Goal: Task Accomplishment & Management: Use online tool/utility

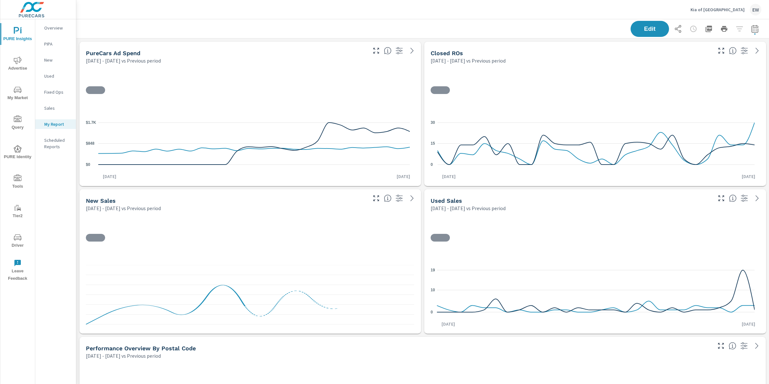
scroll to position [0, 0]
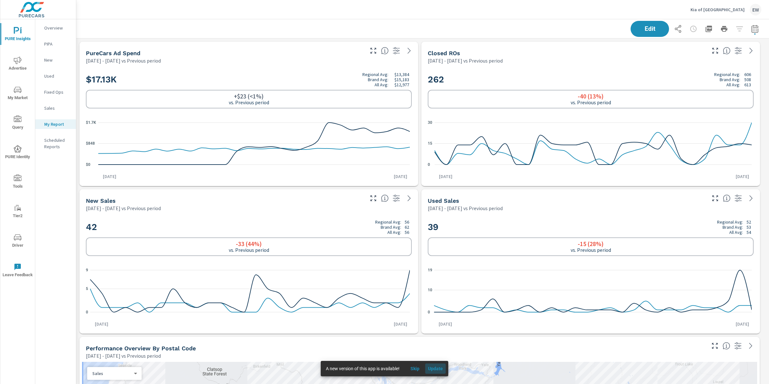
click at [442, 368] on span "Update" at bounding box center [435, 368] width 15 height 6
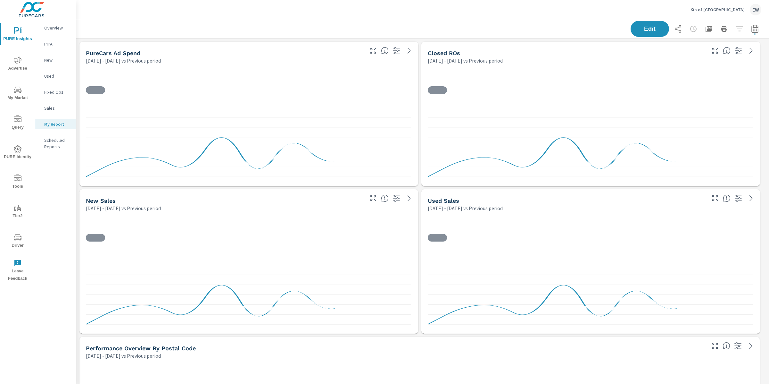
scroll to position [3480, 699]
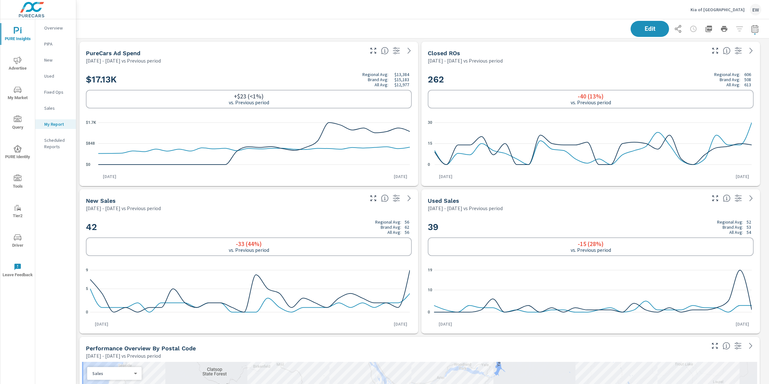
scroll to position [0, 0]
click at [51, 27] on p "Overview" at bounding box center [57, 28] width 27 height 6
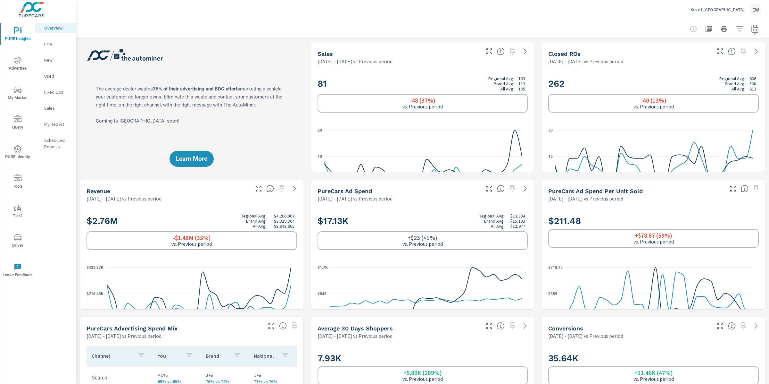
scroll to position [0, 0]
click at [56, 127] on p "My Report" at bounding box center [57, 124] width 27 height 6
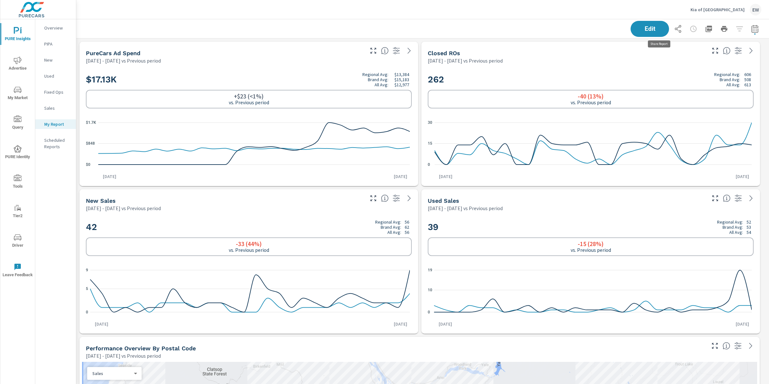
scroll to position [3480, 699]
click at [674, 29] on icon "button" at bounding box center [678, 29] width 8 height 8
click at [236, 28] on div "Edit" at bounding box center [423, 28] width 678 height 19
click at [19, 240] on icon "nav menu" at bounding box center [18, 237] width 8 height 8
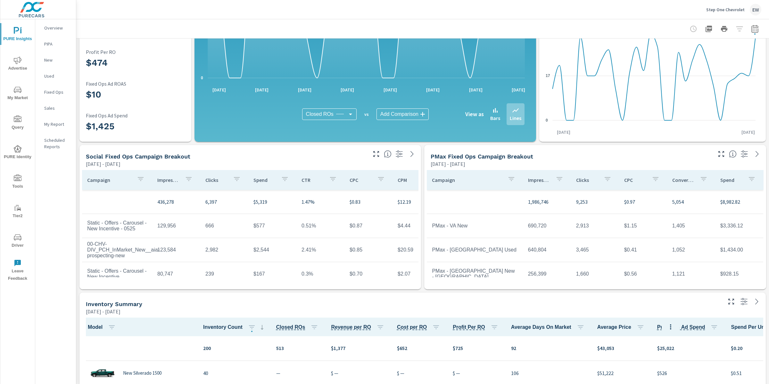
scroll to position [127, 0]
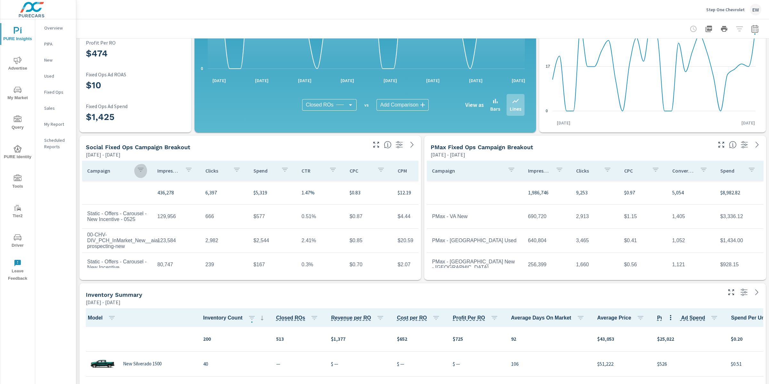
click at [142, 169] on icon "button" at bounding box center [141, 170] width 8 height 8
click at [110, 219] on input "Search" at bounding box center [136, 216] width 73 height 13
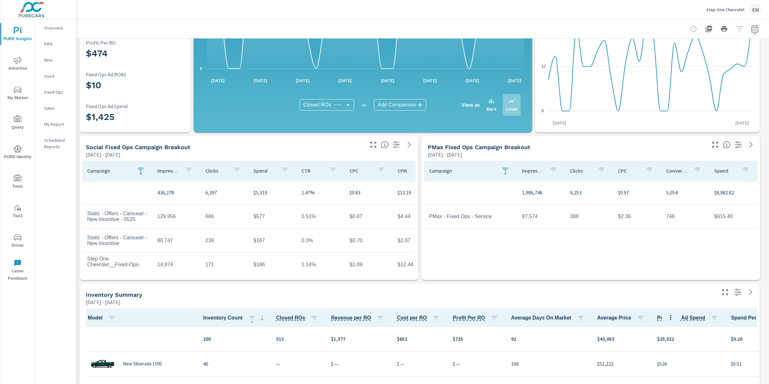
type input "f"
click at [76, 235] on div "PURE Insights Advertise My Market Query PURE Identity Tools Tier2 Driver Leave …" at bounding box center [38, 192] width 76 height 384
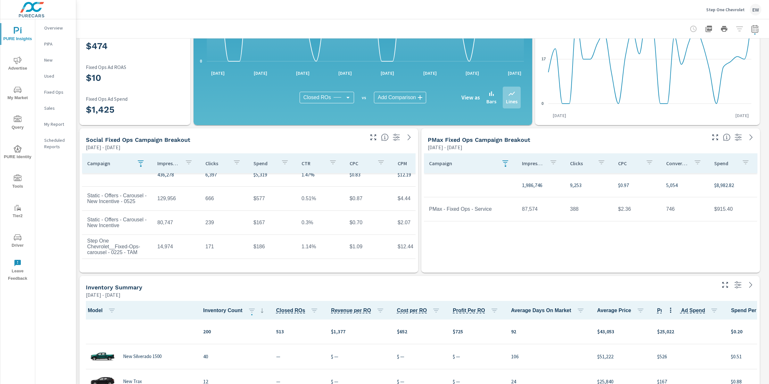
scroll to position [140, 0]
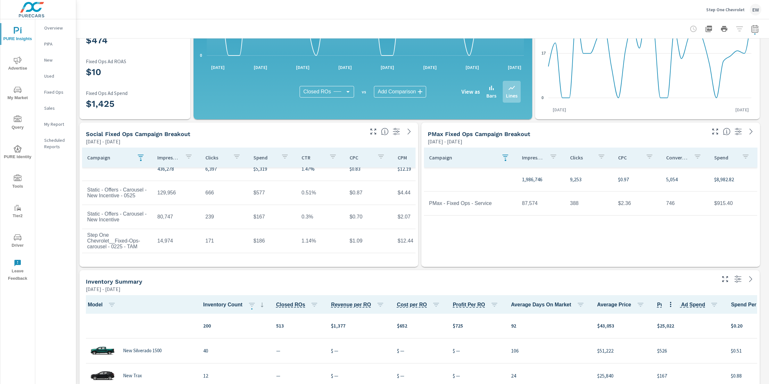
click at [77, 170] on div "Social Fixed ops Campaign Breakout May 01, 2025 - May 30, 2025 Campaign Impress…" at bounding box center [422, 305] width 693 height 814
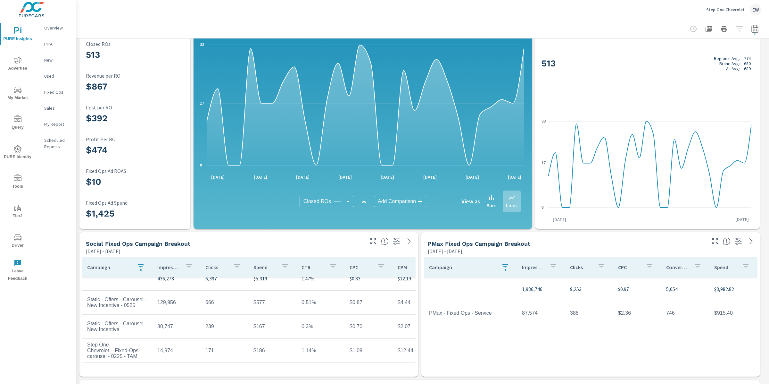
scroll to position [0, 0]
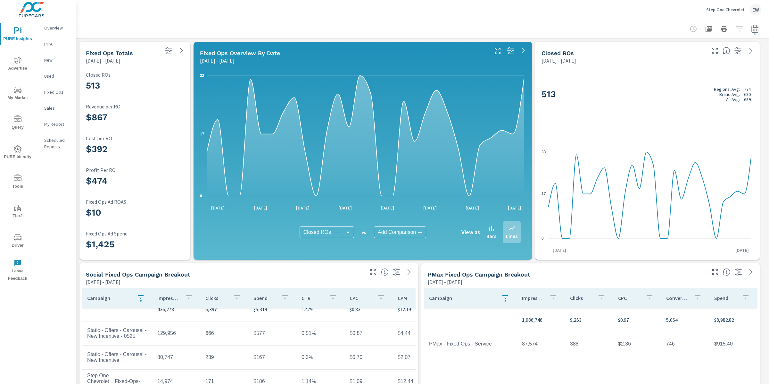
click at [60, 29] on p "Overview" at bounding box center [57, 28] width 27 height 6
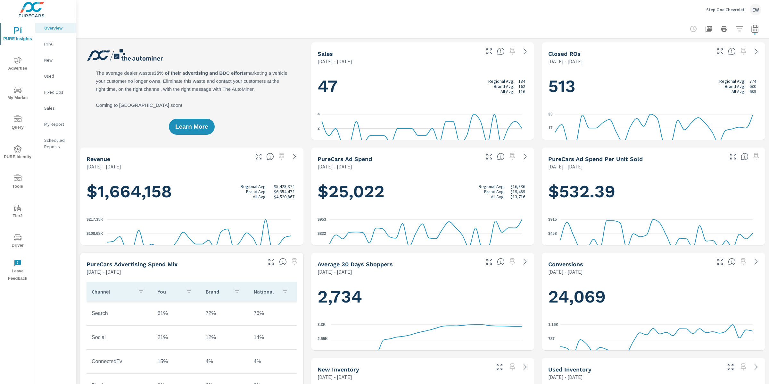
scroll to position [0, 0]
click at [723, 9] on p "Step One Chevrolet" at bounding box center [725, 10] width 38 height 6
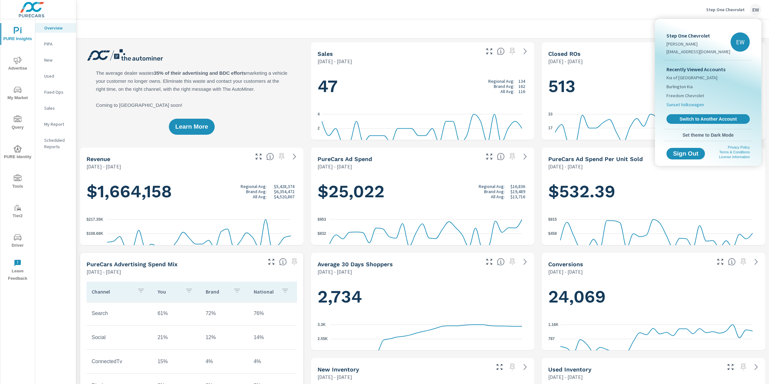
click at [680, 108] on span "Sunset Volkswagen" at bounding box center [686, 104] width 38 height 6
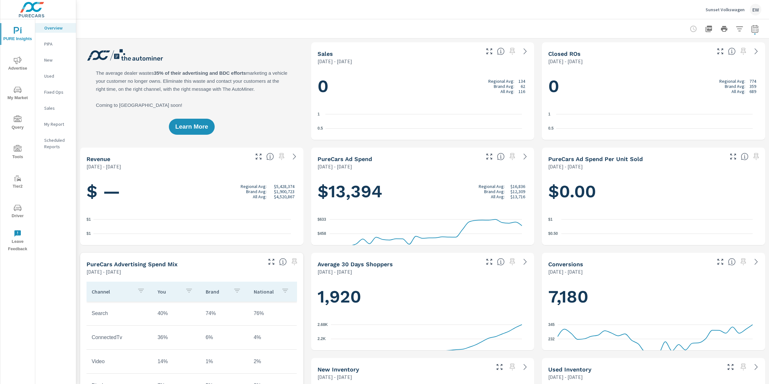
scroll to position [0, 0]
click at [54, 127] on p "My Report" at bounding box center [57, 124] width 27 height 6
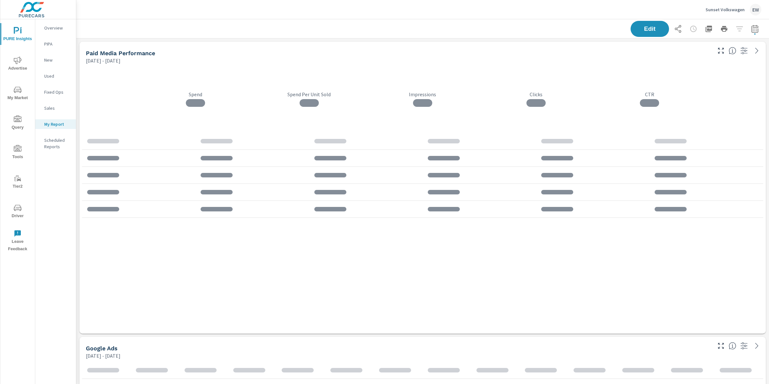
scroll to position [1490, 699]
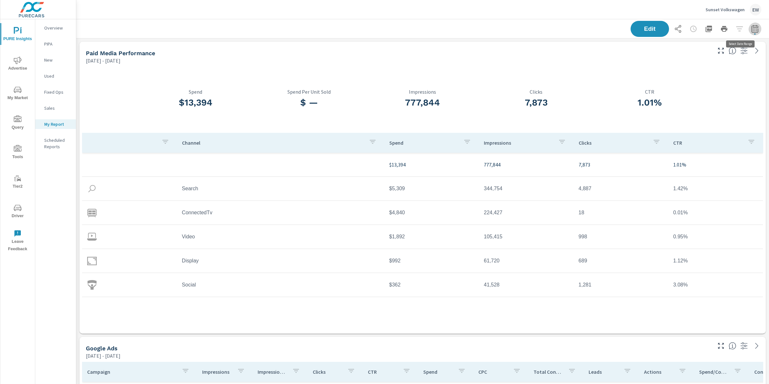
click at [751, 28] on icon "button" at bounding box center [755, 29] width 8 height 8
click at [691, 58] on select "Custom Yesterday Last week Last 7 days Last 14 days Last 30 days Last 45 days L…" at bounding box center [697, 56] width 69 height 13
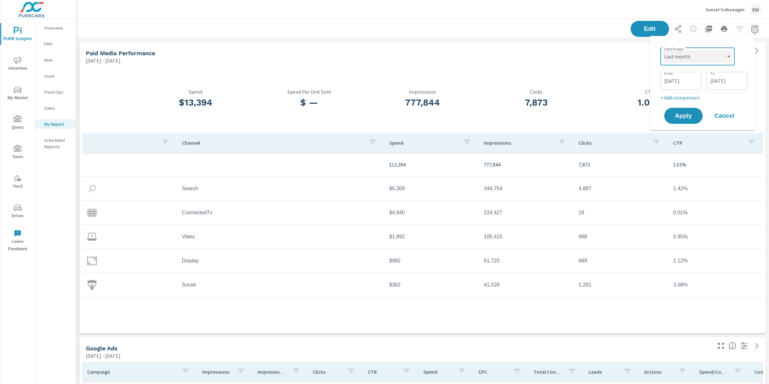
click at [663, 50] on select "Custom Yesterday Last week Last 7 days Last 14 days Last 30 days Last 45 days L…" at bounding box center [697, 56] width 69 height 13
select select "Last month"
click at [681, 94] on span "Apply" at bounding box center [684, 91] width 26 height 6
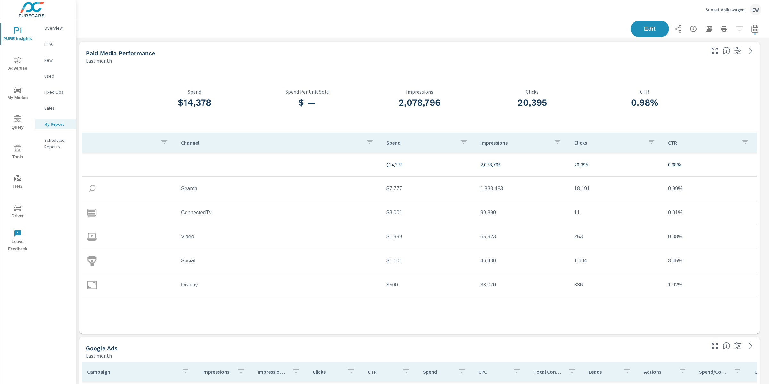
scroll to position [1490, 699]
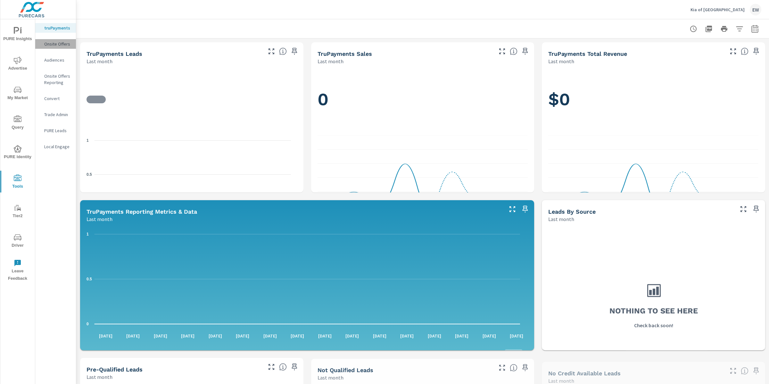
click at [52, 47] on p "Onsite Offers" at bounding box center [57, 44] width 27 height 6
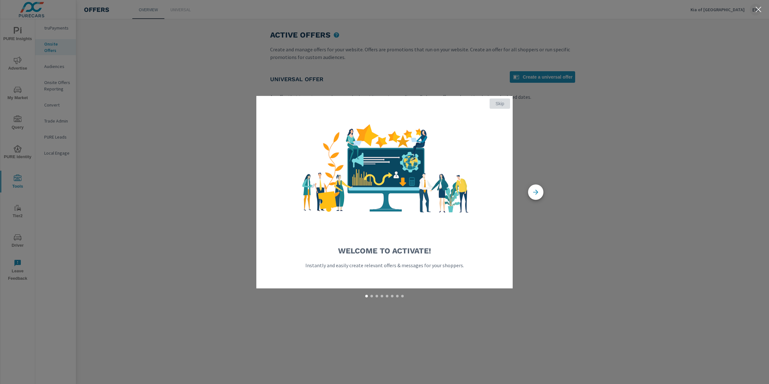
click at [500, 104] on span "Skip" at bounding box center [499, 104] width 15 height 6
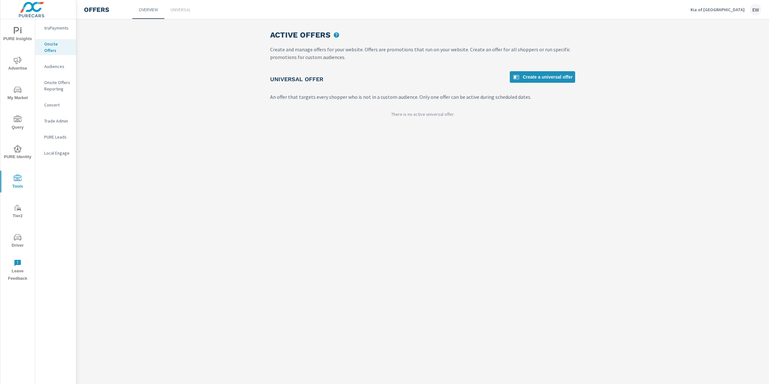
click at [189, 9] on p "Universal" at bounding box center [181, 9] width 20 height 6
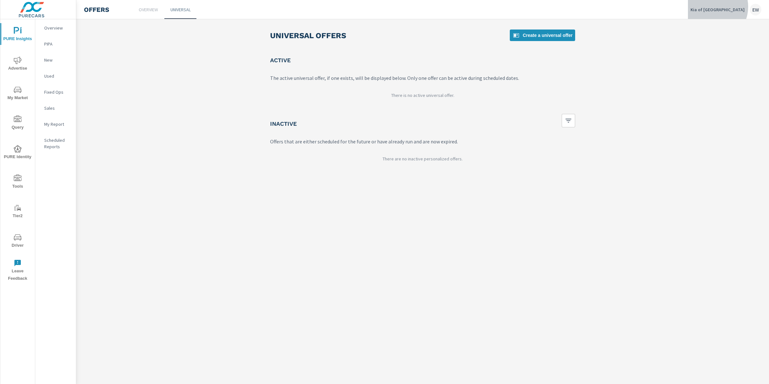
click at [729, 7] on p "Kia of [GEOGRAPHIC_DATA]" at bounding box center [718, 10] width 54 height 6
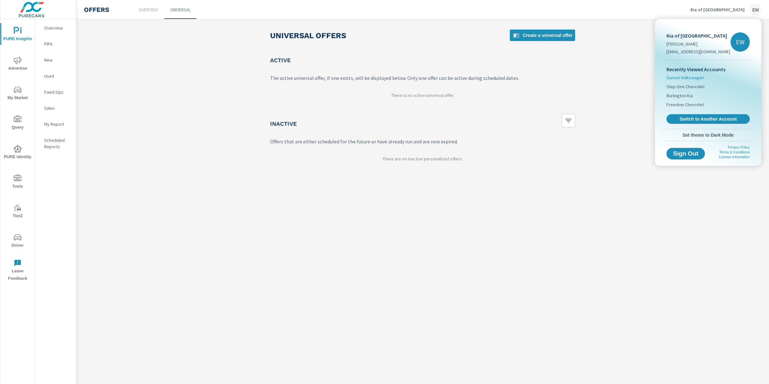
click at [678, 81] on span "Sunset Volkswagen" at bounding box center [686, 77] width 38 height 6
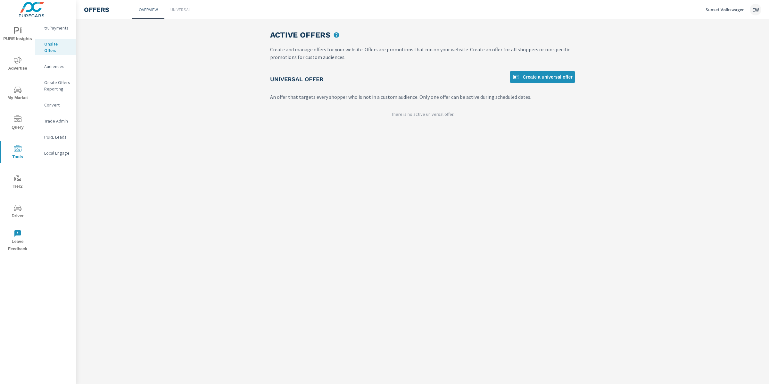
click at [178, 7] on p "Universal" at bounding box center [181, 9] width 20 height 6
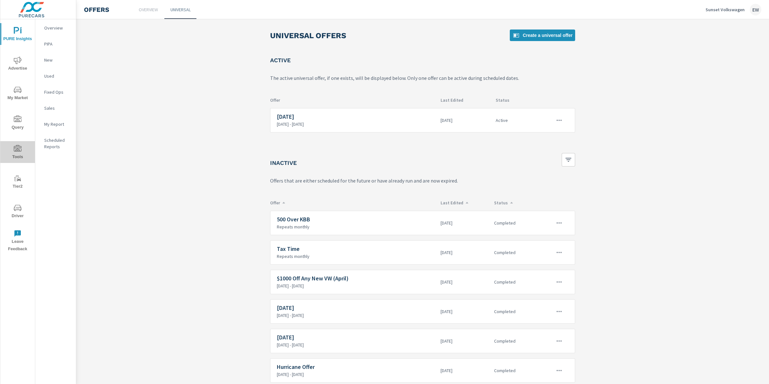
click at [14, 149] on icon "nav menu" at bounding box center [18, 149] width 8 height 8
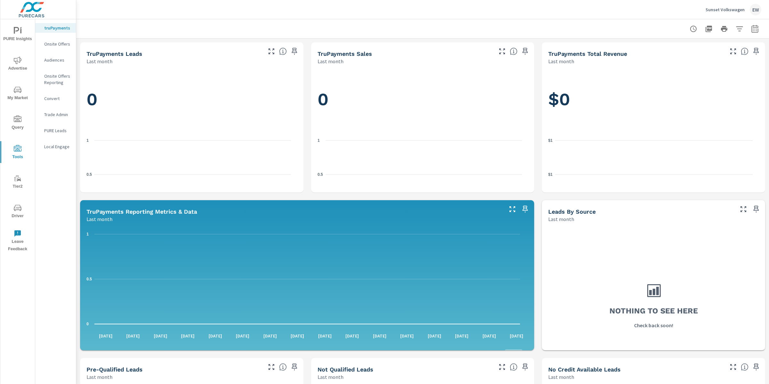
click at [53, 63] on p "Audiences" at bounding box center [57, 60] width 27 height 6
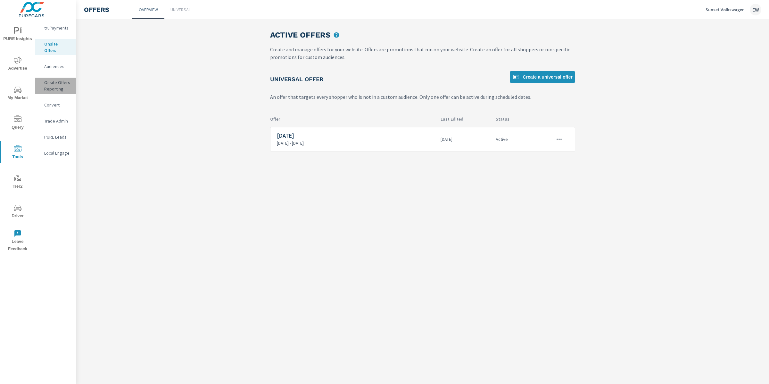
click at [53, 92] on p "Onsite Offers Reporting" at bounding box center [57, 85] width 27 height 13
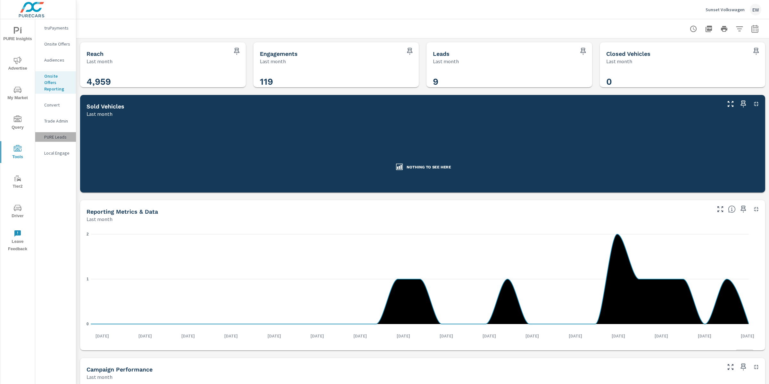
click at [51, 140] on p "PURE Leads" at bounding box center [57, 137] width 27 height 6
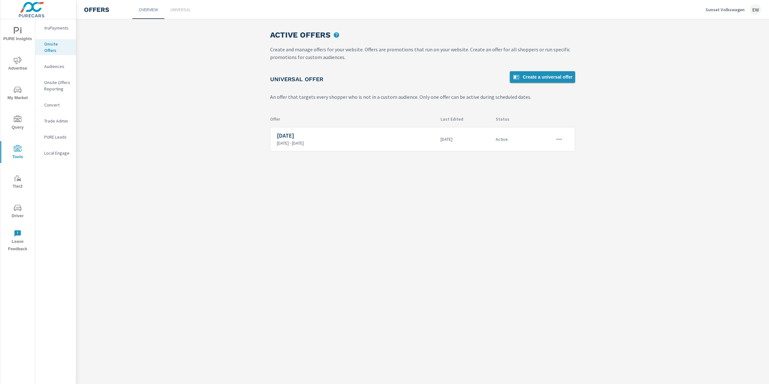
click at [546, 80] on span "Create a universal offer" at bounding box center [543, 77] width 60 height 8
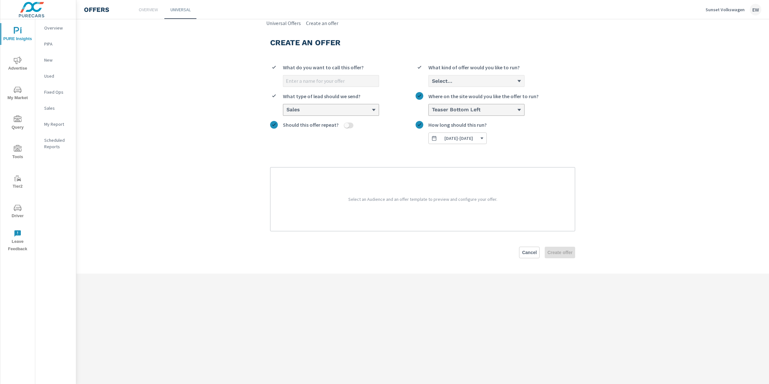
click at [346, 87] on input "What do you want to call this offer?" at bounding box center [331, 80] width 96 height 11
type input "Acquisition"
click at [325, 160] on div "Acquisition What do you want to call this offer? Select... What kind of offer w…" at bounding box center [422, 144] width 305 height 173
click at [384, 208] on p "Select an Audience and an offer template to preview and configure your offer." at bounding box center [422, 199] width 289 height 48
drag, startPoint x: 441, startPoint y: 217, endPoint x: 485, endPoint y: 211, distance: 44.3
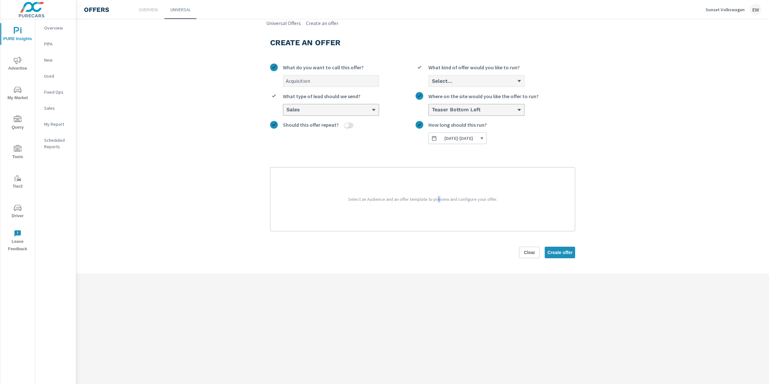
click at [442, 217] on p "Select an Audience and an offer template to preview and configure your offer." at bounding box center [422, 199] width 289 height 48
click at [486, 212] on p "Select an Audience and an offer template to preview and configure your offer." at bounding box center [422, 199] width 289 height 48
click at [420, 214] on p "Select an Audience and an offer template to preview and configure your offer." at bounding box center [422, 199] width 289 height 48
click at [444, 84] on h6 "Select..." at bounding box center [442, 81] width 21 height 6
click at [432, 84] on input "option Cash focused, 1 of 3. 3 results available. Use Up and Down to choose opt…" at bounding box center [431, 81] width 1 height 6
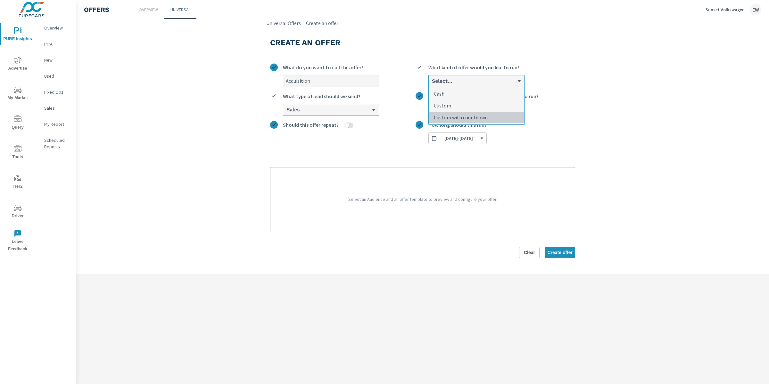
click at [436, 121] on p "Custom with countdown" at bounding box center [461, 117] width 54 height 8
click at [432, 84] on input "option Custom with countdown focused, 3 of 3. 3 results available. Use Up and D…" at bounding box center [431, 81] width 1 height 6
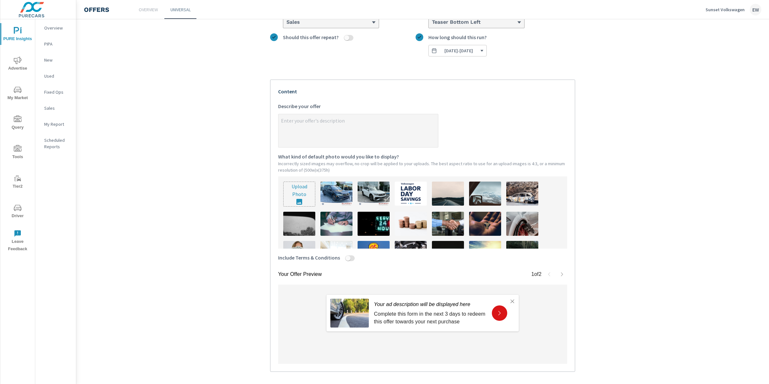
scroll to position [128, 0]
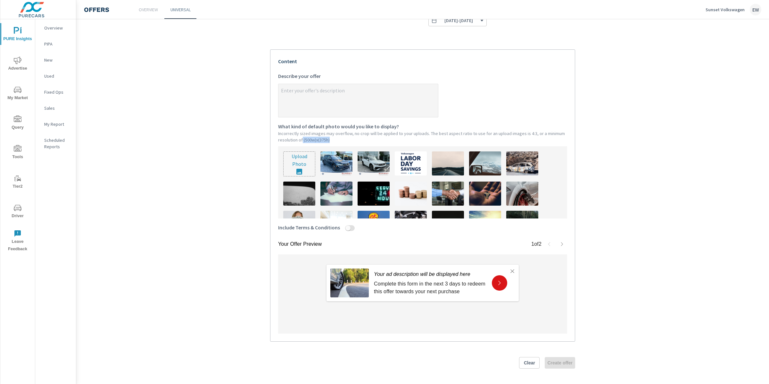
drag, startPoint x: 411, startPoint y: 152, endPoint x: 371, endPoint y: 154, distance: 40.1
click at [371, 143] on p "Incorrectly sized images may overflow, no crop will be applied to your uploads.…" at bounding box center [422, 136] width 289 height 13
click at [413, 143] on p "Incorrectly sized images may overflow, no crop will be applied to your uploads.…" at bounding box center [422, 136] width 289 height 13
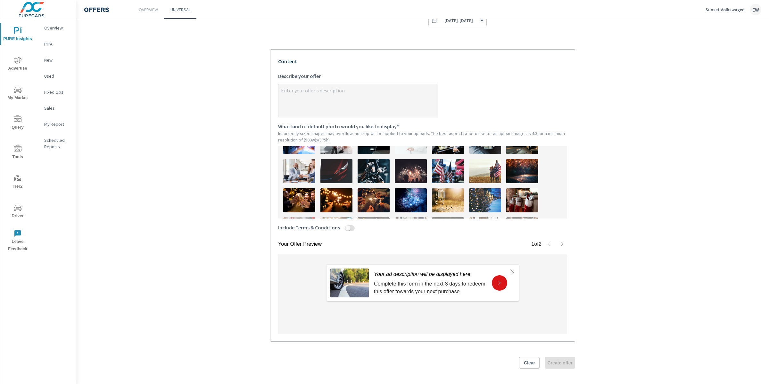
scroll to position [170, 0]
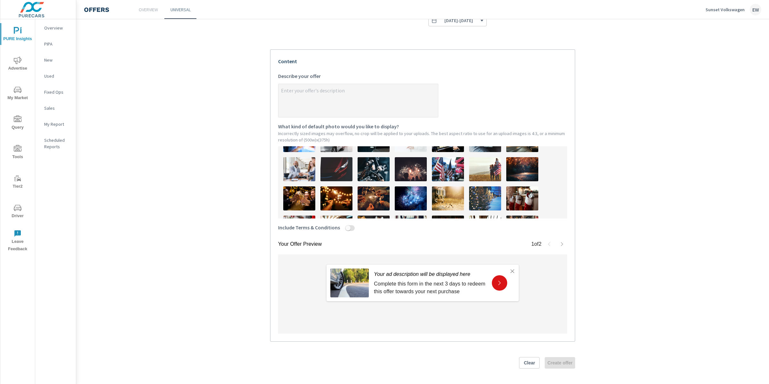
click at [488, 181] on img at bounding box center [485, 169] width 32 height 24
click at [396, 181] on img at bounding box center [411, 169] width 32 height 24
type textarea "x"
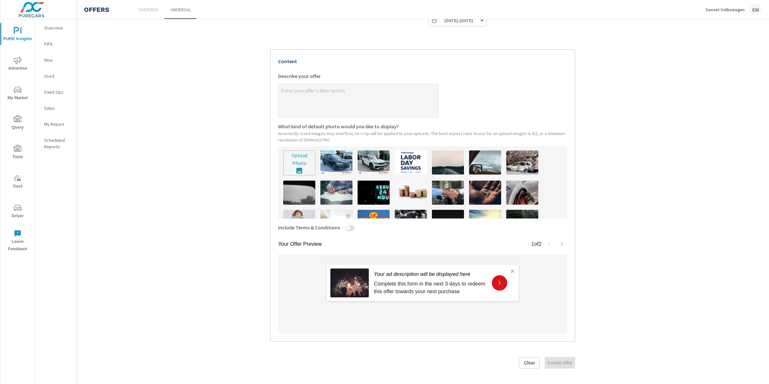
scroll to position [0, 0]
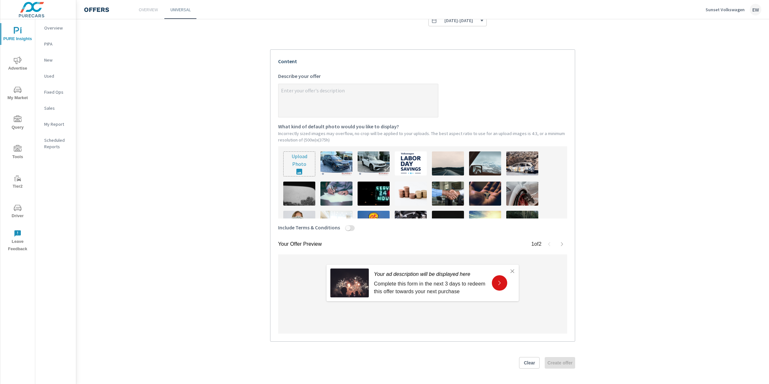
click at [239, 139] on section "Create an offer Acquisition What do you want to call this offer? Custom with co…" at bounding box center [422, 146] width 693 height 474
